Goal: Navigation & Orientation: Understand site structure

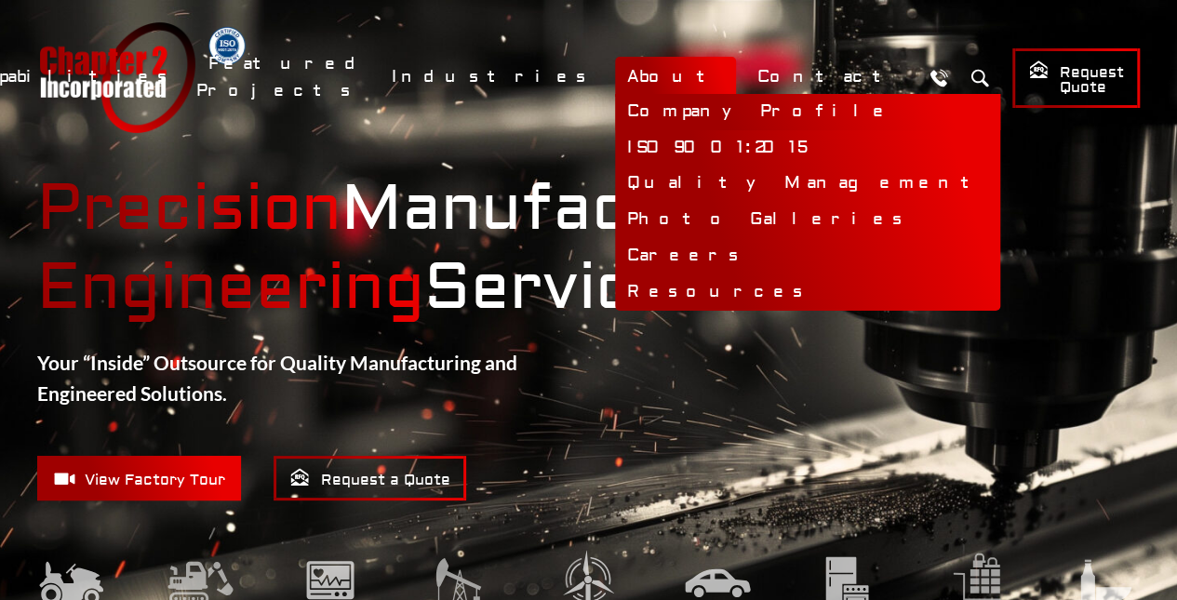
click at [744, 111] on link "Company Profile" at bounding box center [807, 112] width 385 height 36
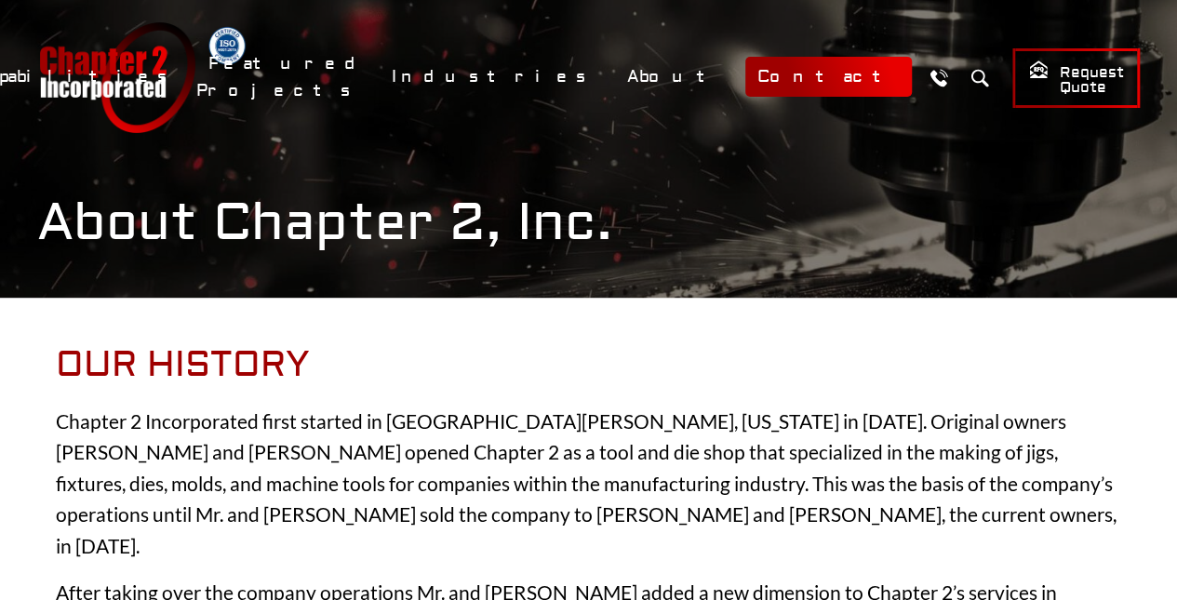
click at [840, 73] on link "Contact" at bounding box center [828, 77] width 167 height 40
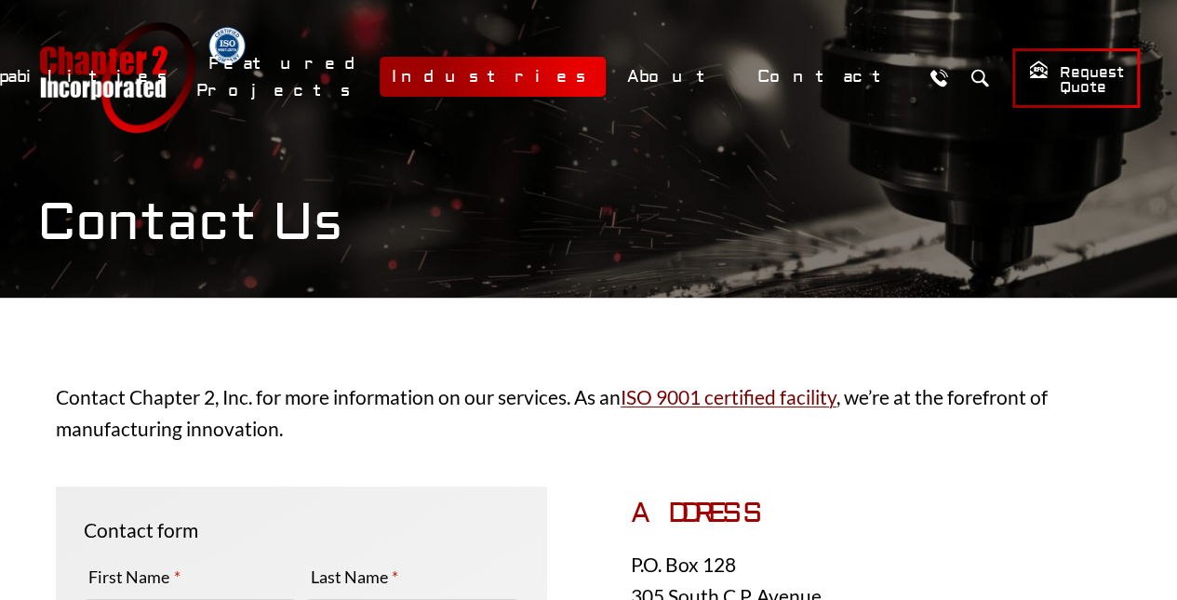
click at [606, 78] on link "Industries" at bounding box center [493, 77] width 226 height 40
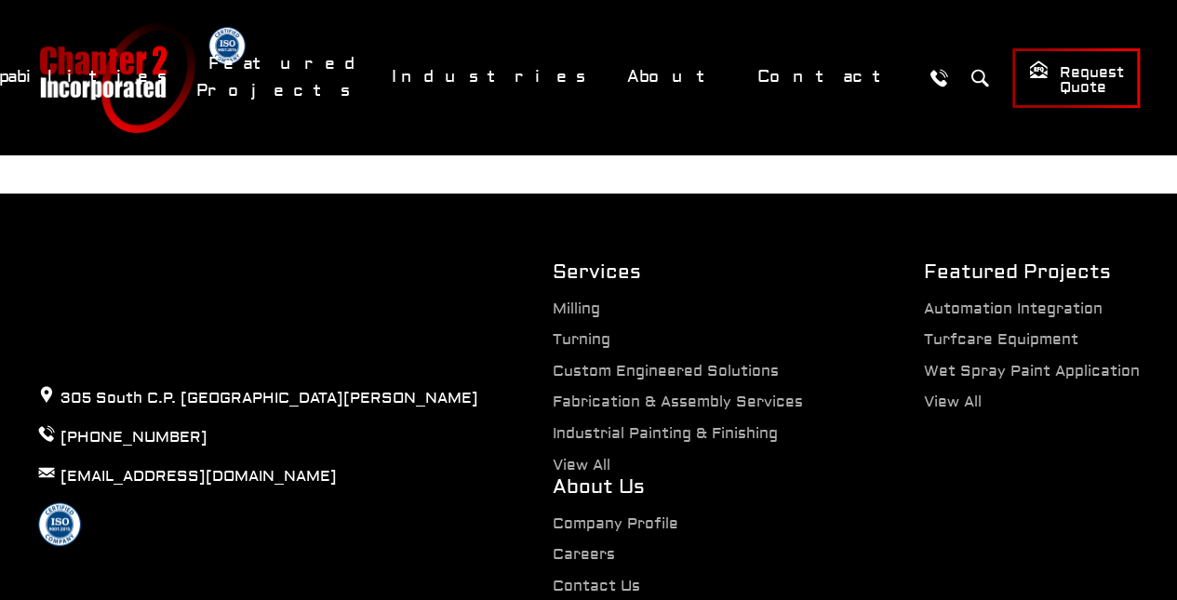
scroll to position [3907, 0]
